Goal: Task Accomplishment & Management: Complete application form

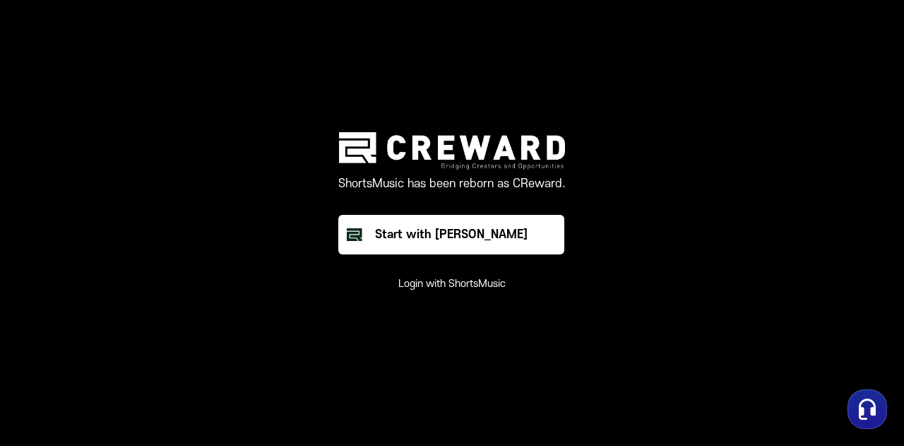
click at [370, 231] on button "Start with [PERSON_NAME]" at bounding box center [451, 235] width 226 height 40
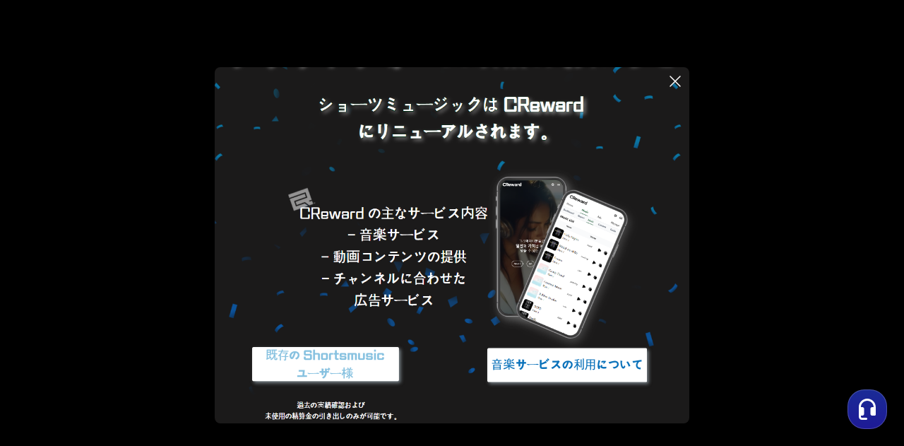
scroll to position [117, 0]
